Goal: Information Seeking & Learning: Learn about a topic

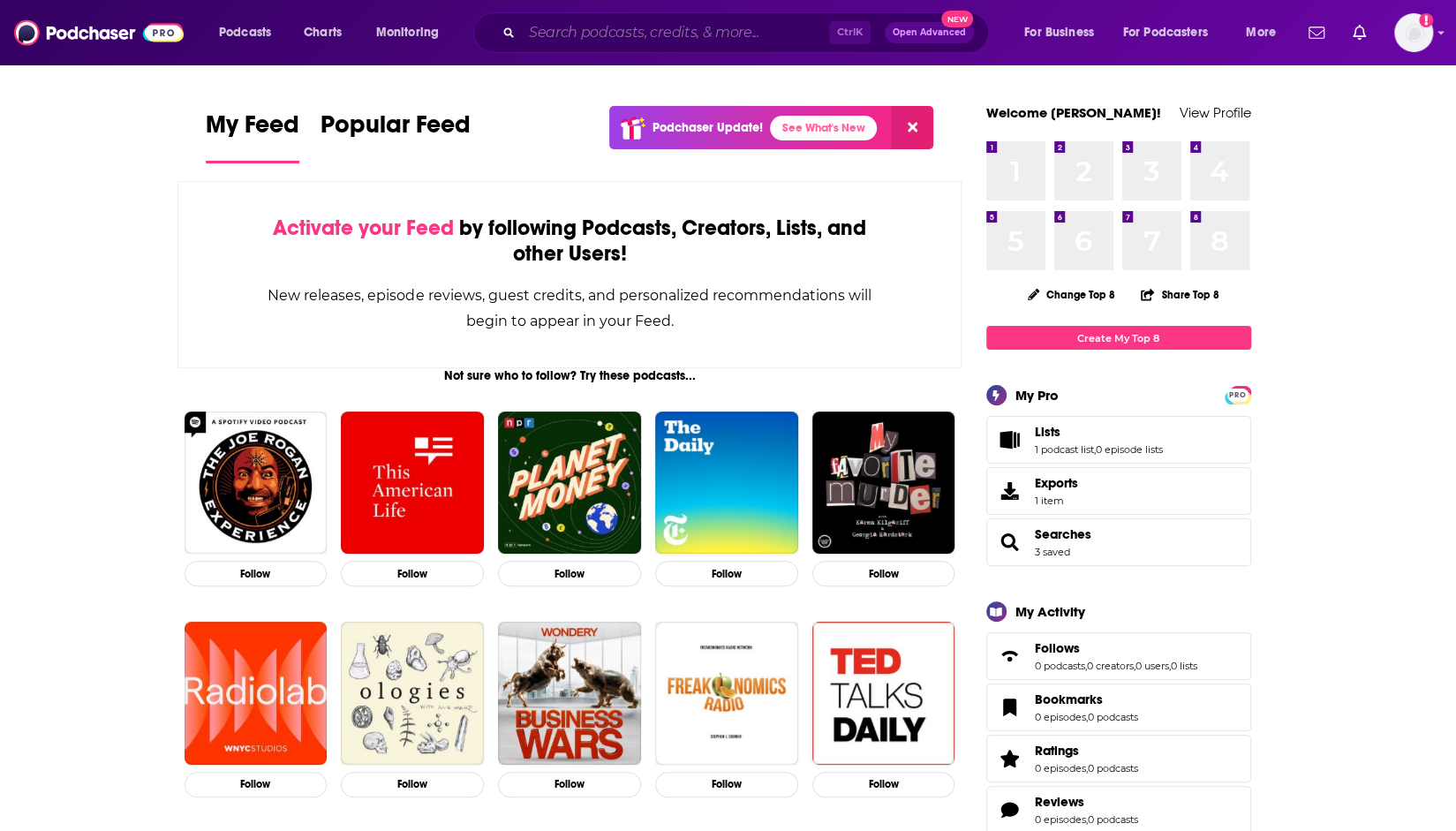
click at [720, 41] on input "Search podcasts, credits, & more..." at bounding box center [675, 32] width 307 height 28
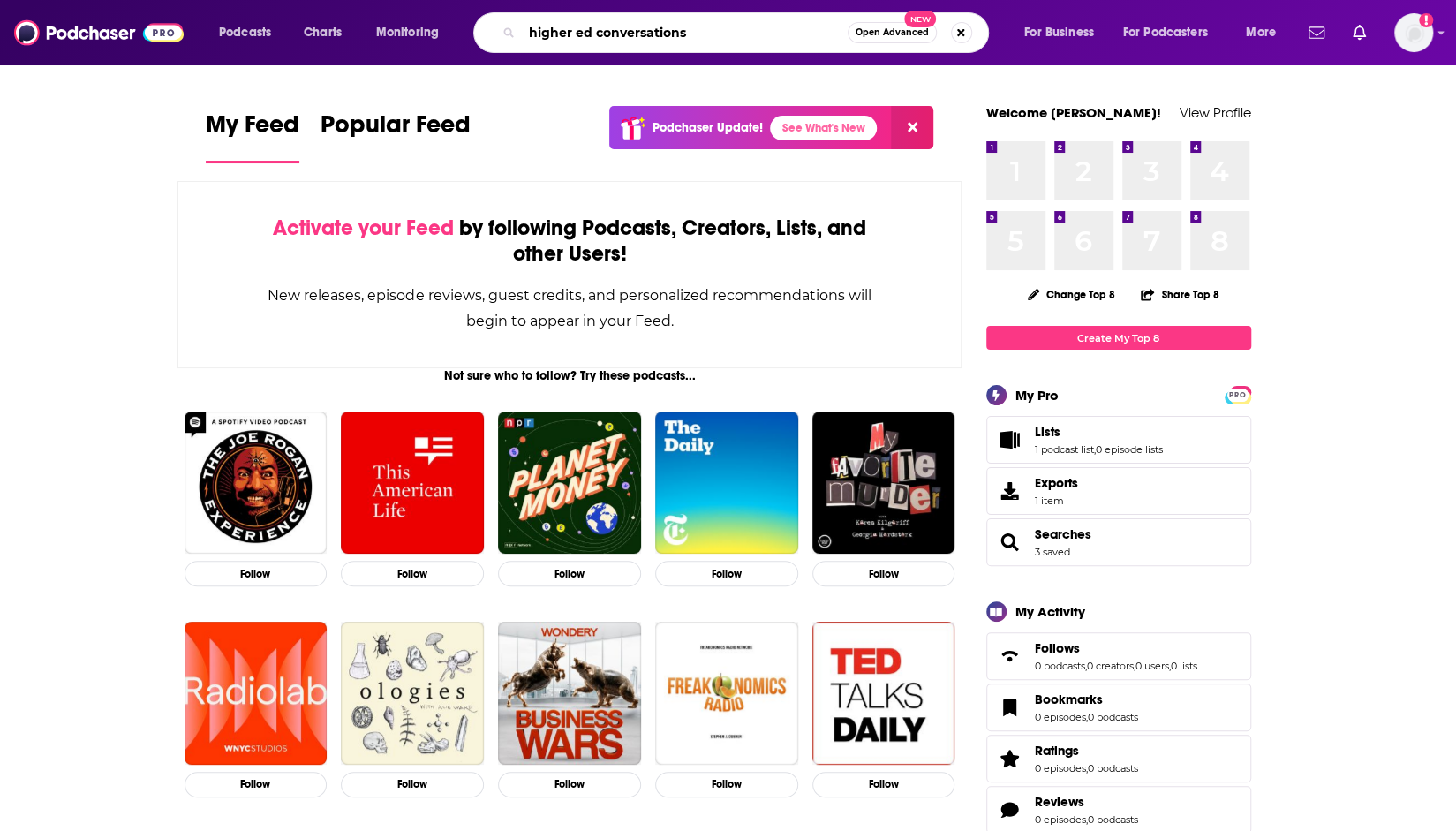
type input "higher ed conversations"
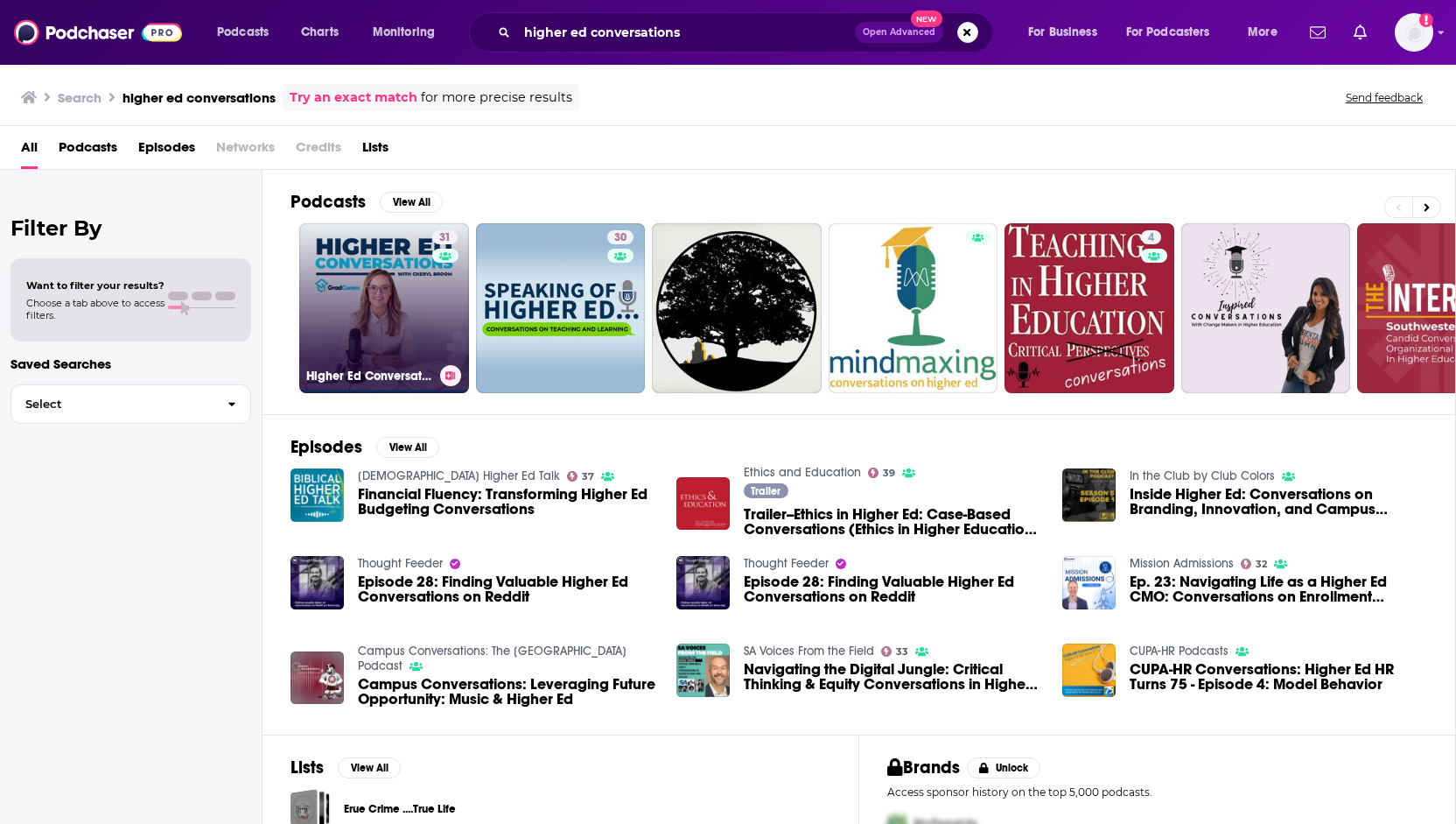
click at [356, 307] on link "31 Higher Ed Conversations" at bounding box center [384, 308] width 170 height 170
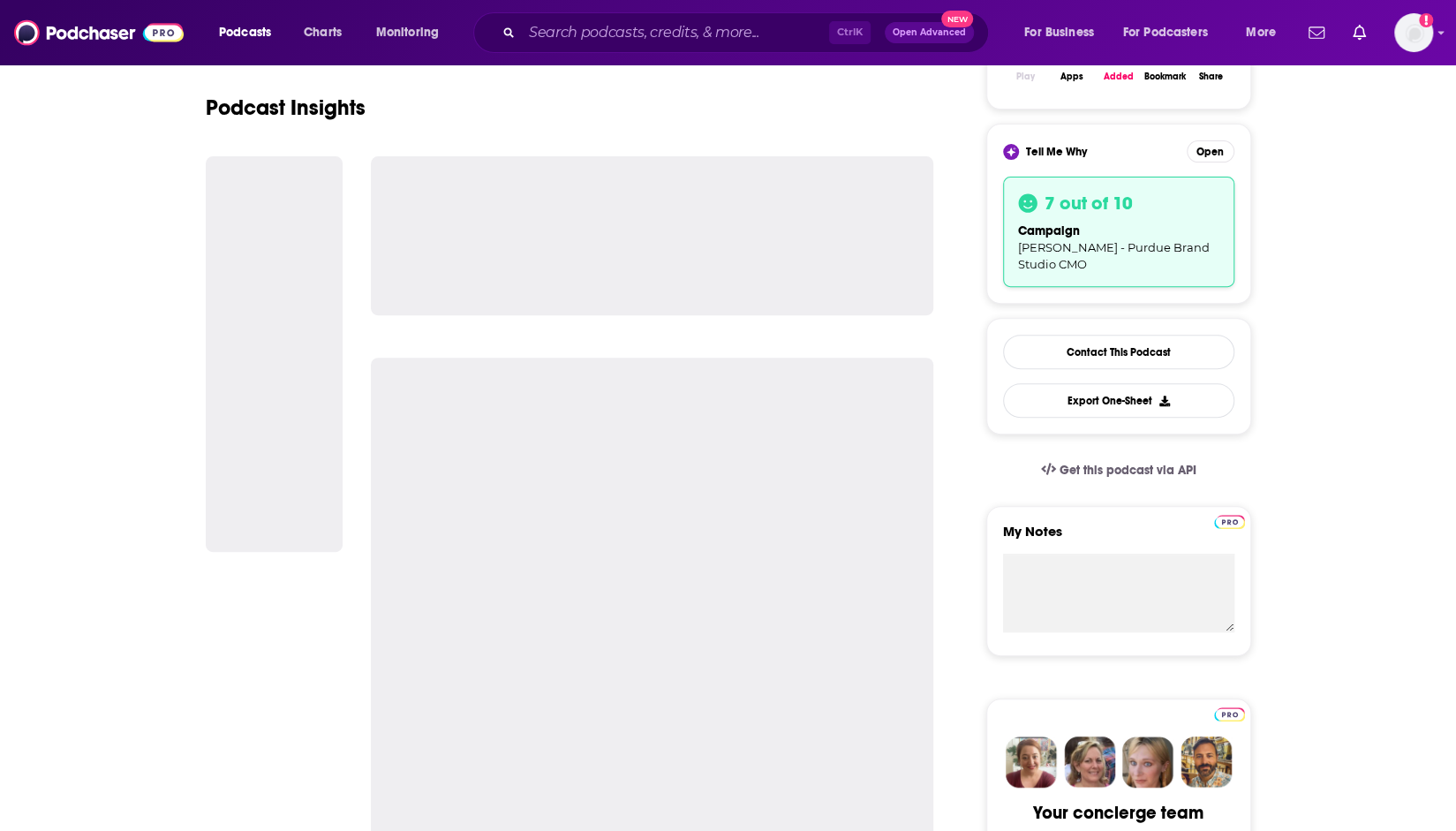
scroll to position [176, 0]
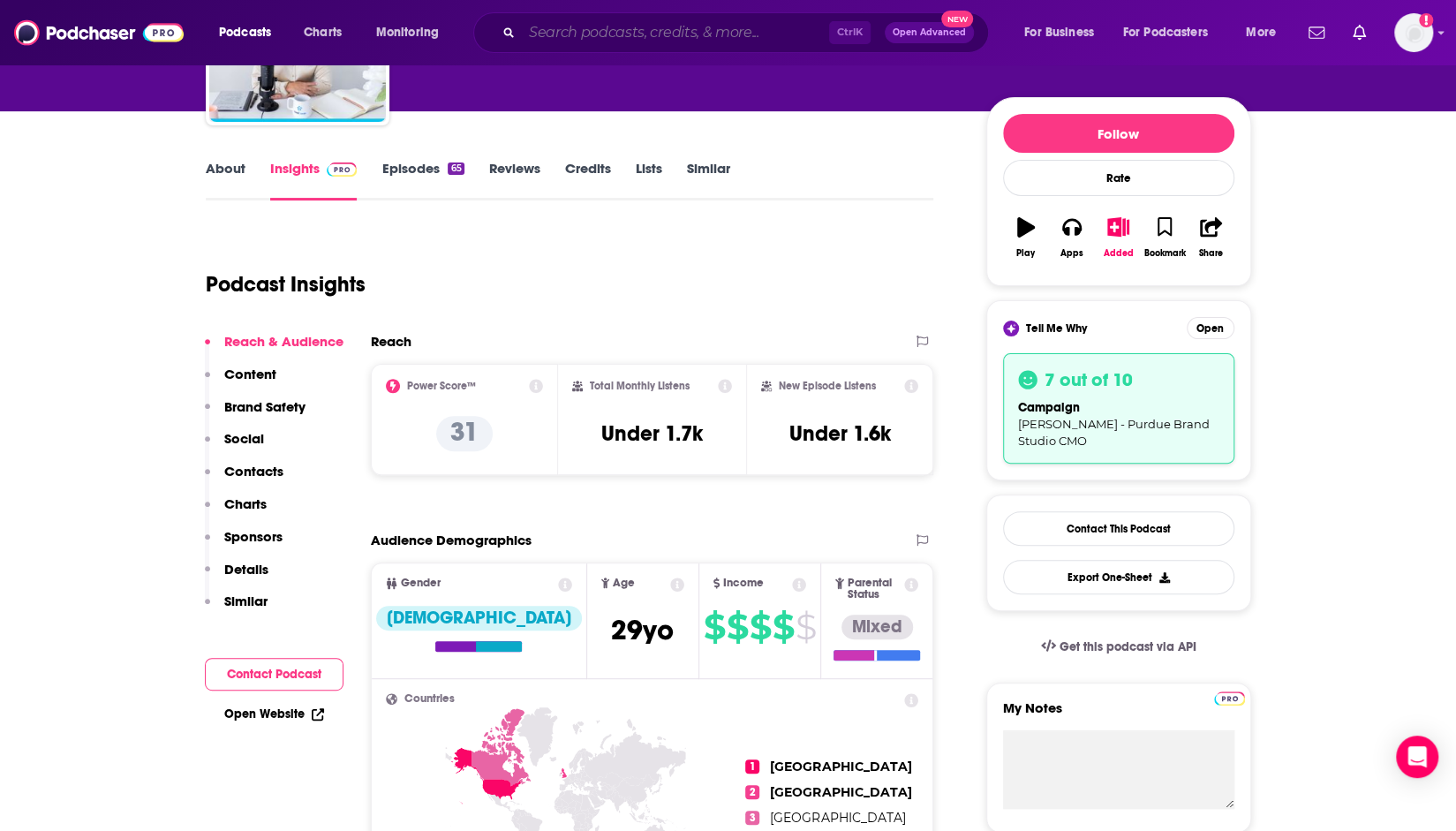
click at [773, 34] on input "Search podcasts, credits, & more..." at bounding box center [675, 32] width 307 height 28
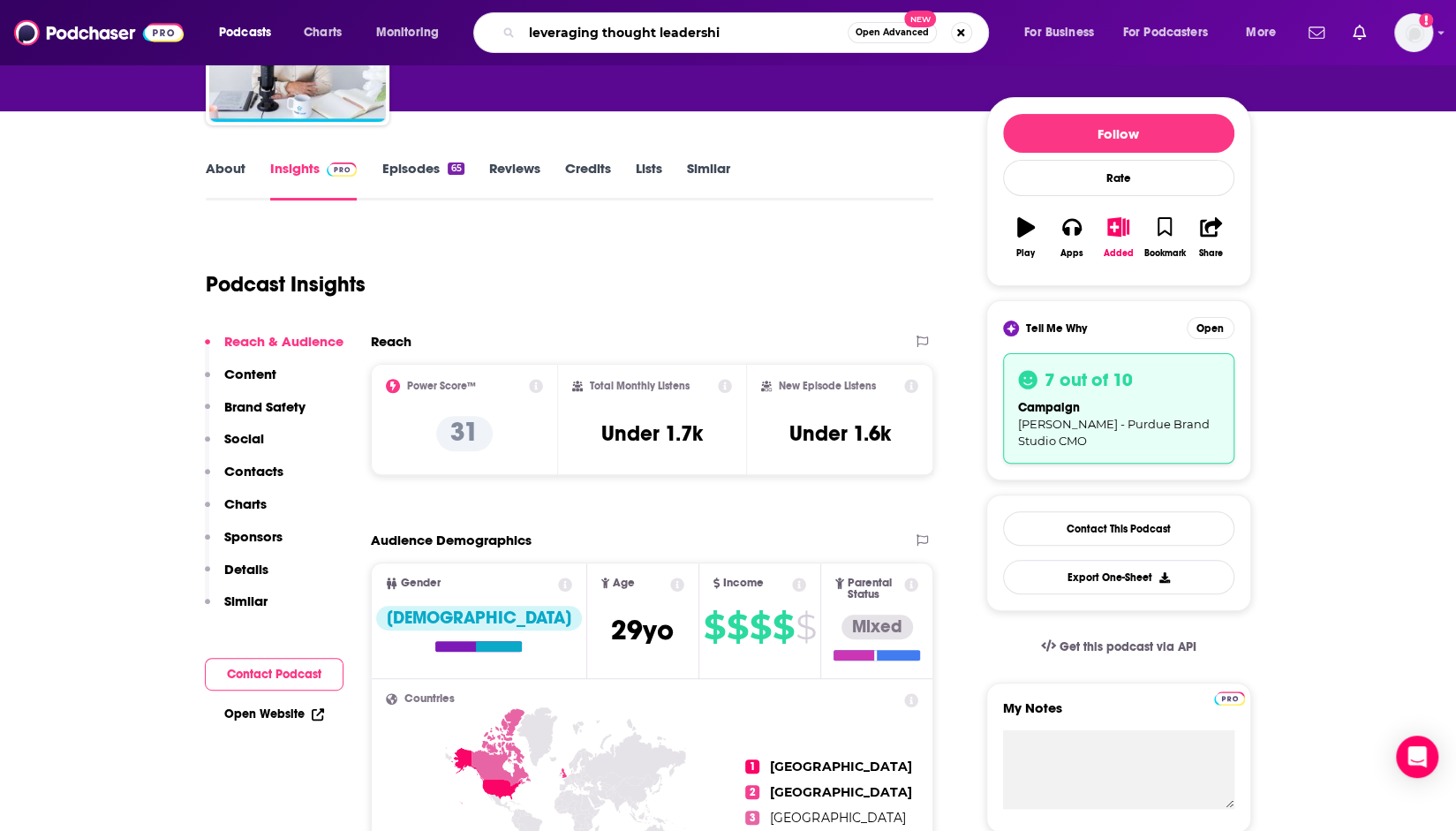
type input "leveraging thought leadership"
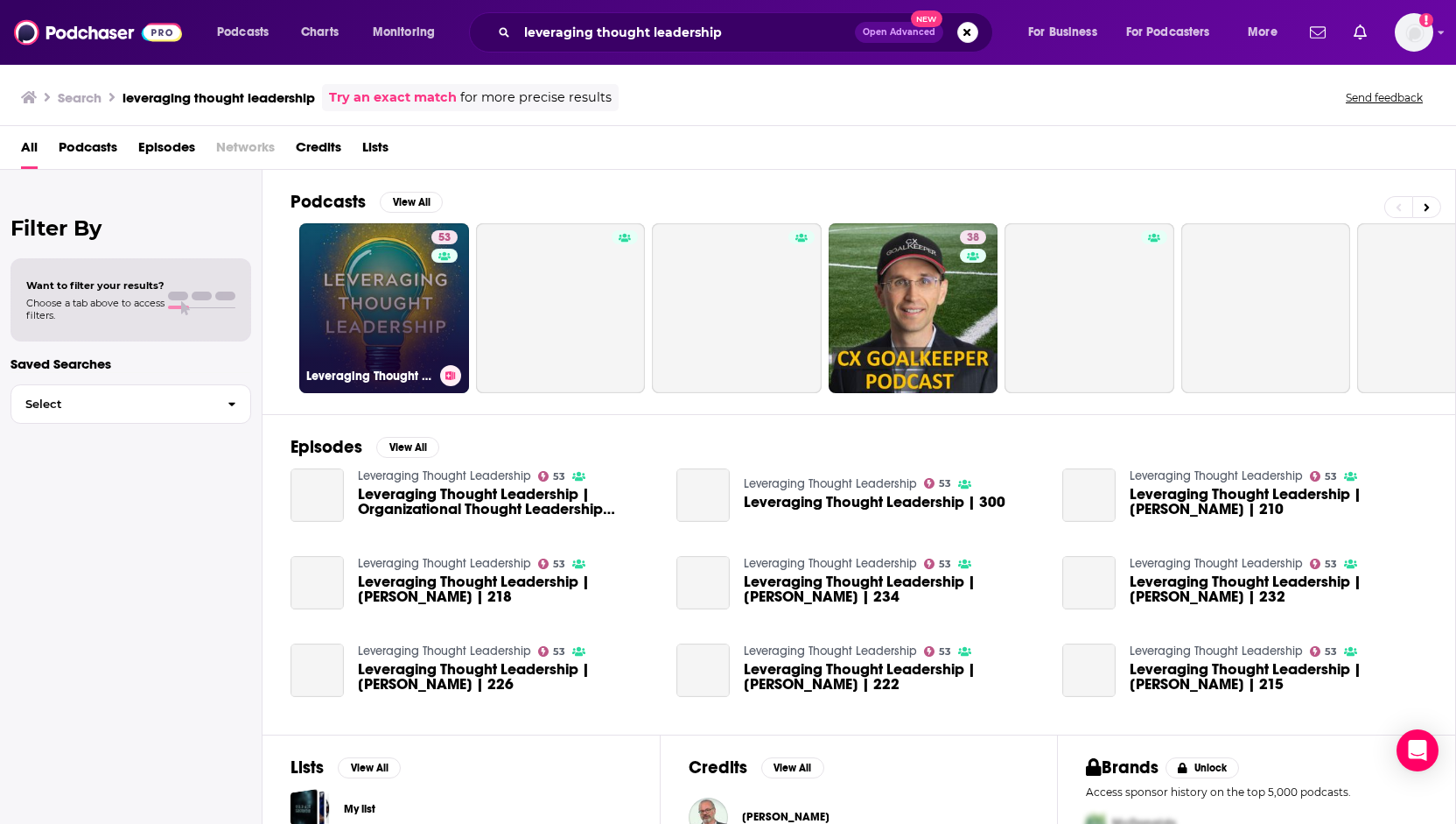
click at [408, 296] on link "53 Leveraging Thought Leadership" at bounding box center [384, 308] width 170 height 170
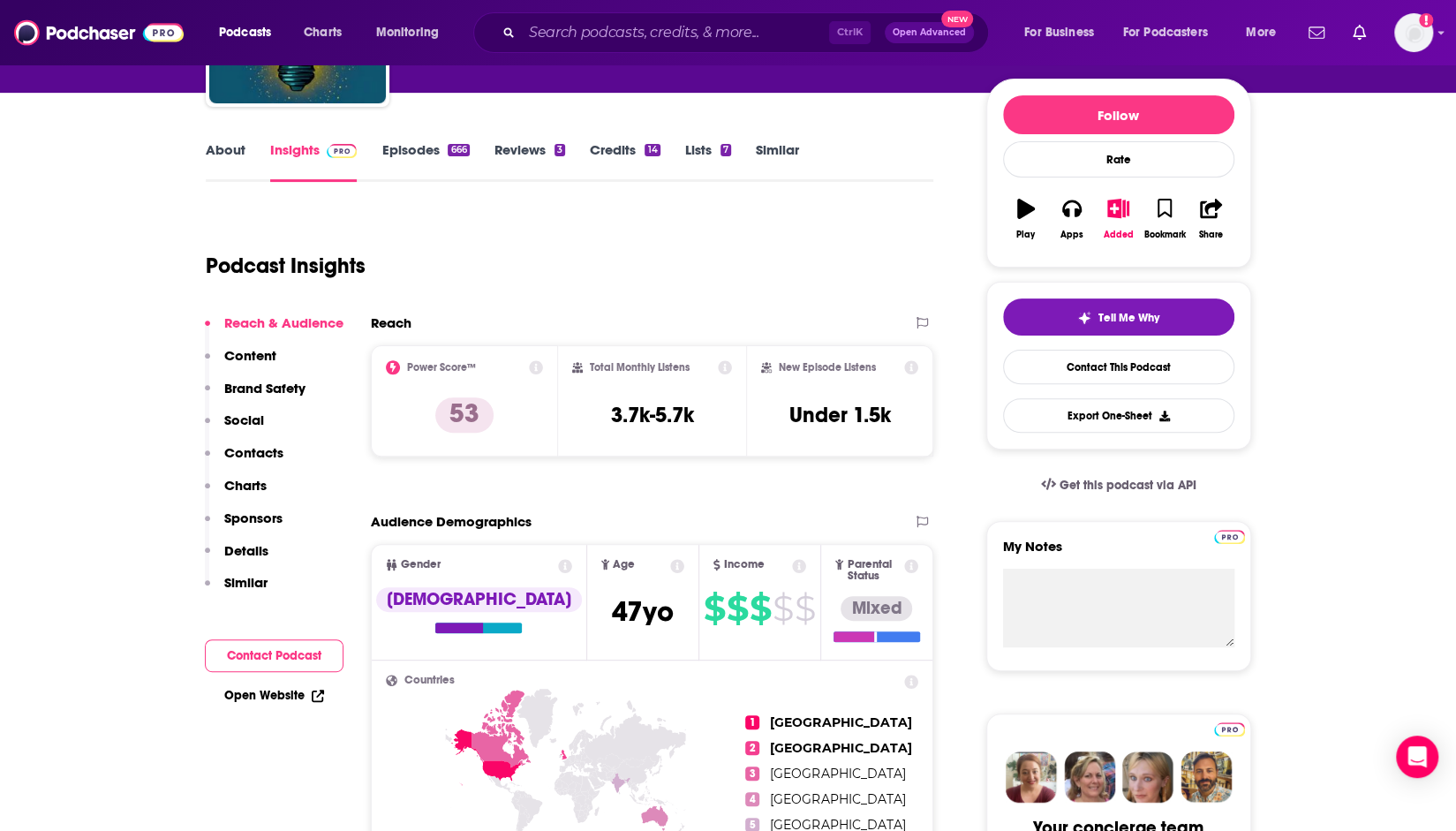
scroll to position [265, 0]
